Goal: Task Accomplishment & Management: Manage account settings

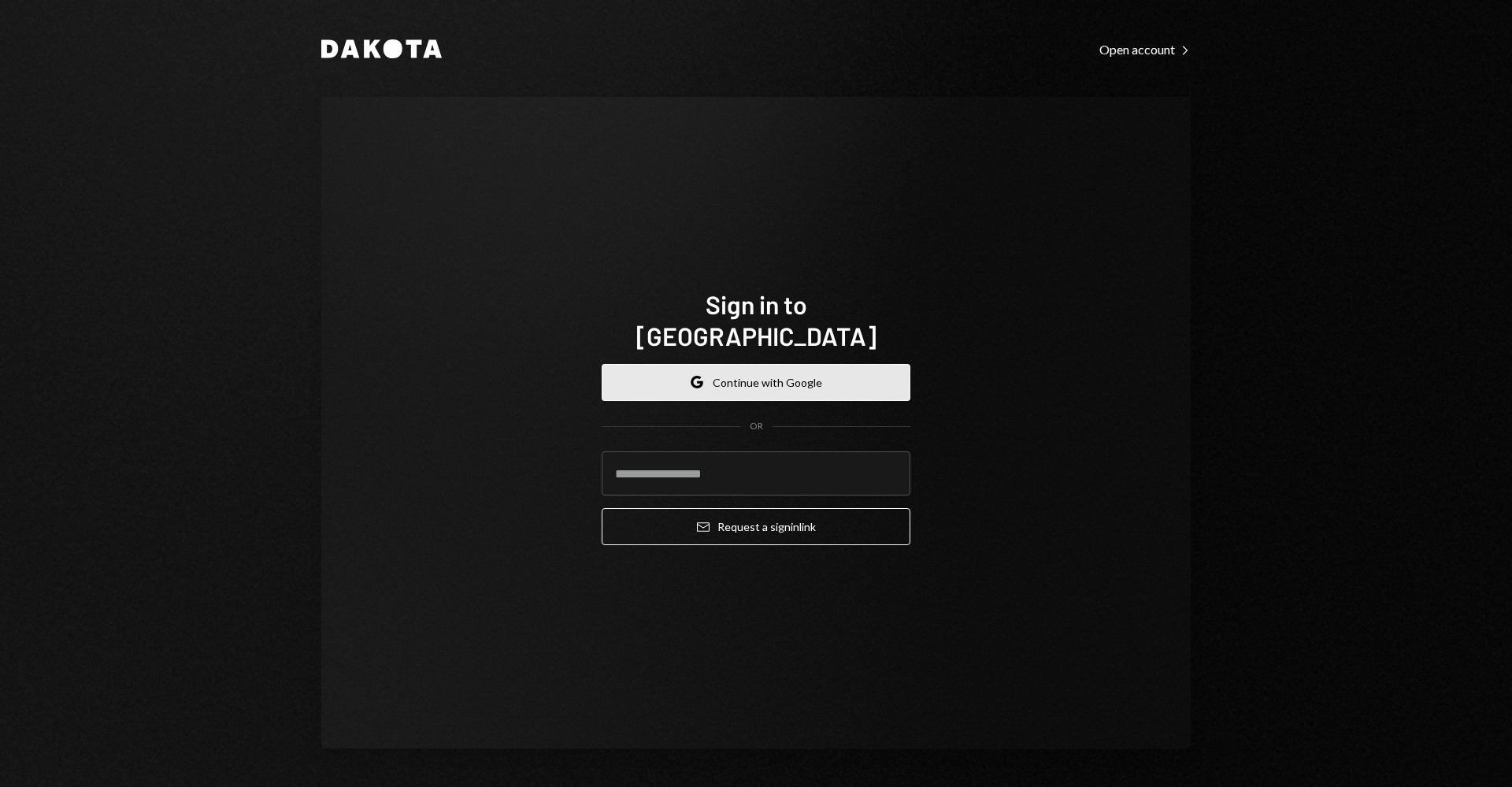
click at [753, 376] on button "Google Continue with Google" at bounding box center [756, 382] width 309 height 37
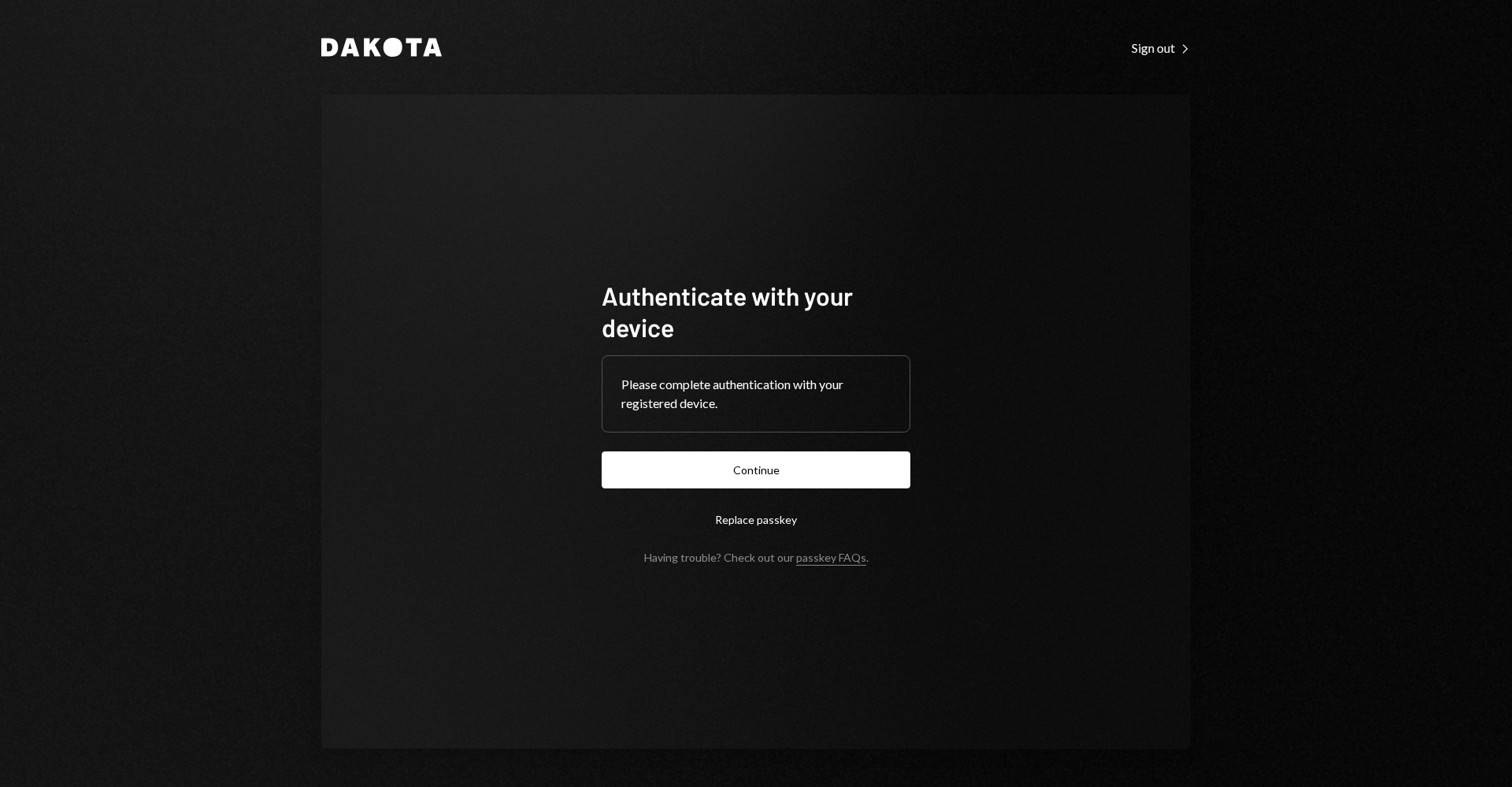
click at [802, 467] on button "Continue" at bounding box center [756, 470] width 309 height 37
